Goal: Information Seeking & Learning: Learn about a topic

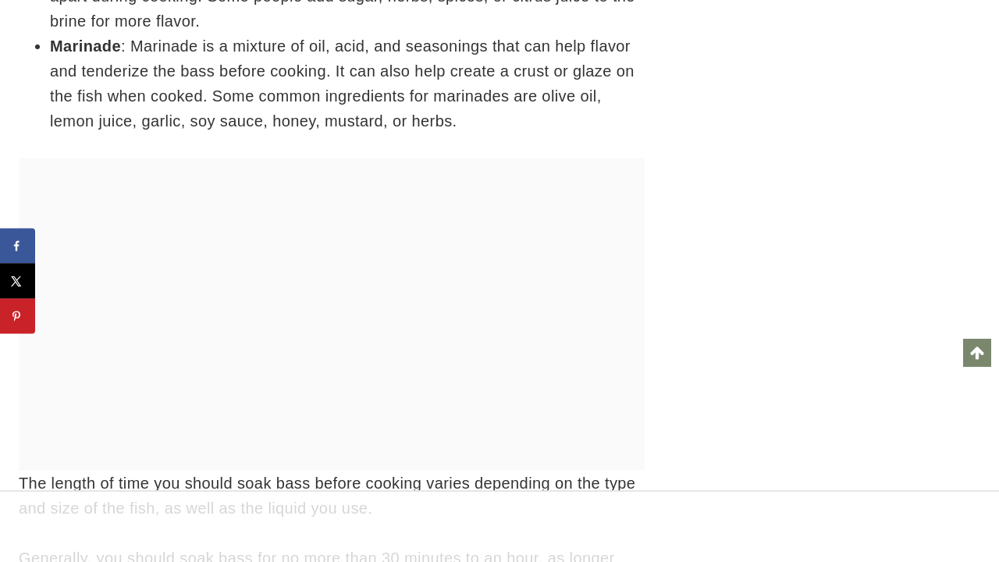
scroll to position [28159, 0]
